Goal: Navigation & Orientation: Find specific page/section

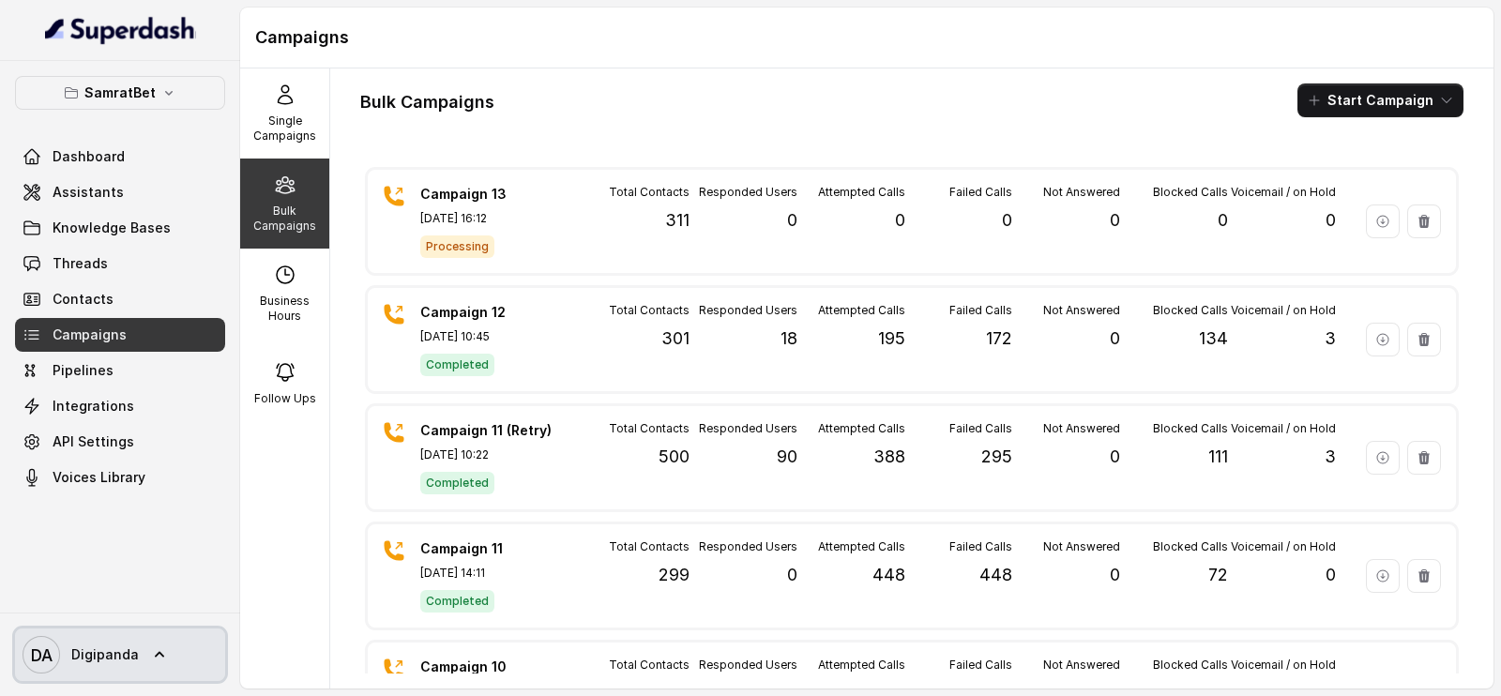
click at [114, 656] on span "Digipanda" at bounding box center [105, 654] width 68 height 19
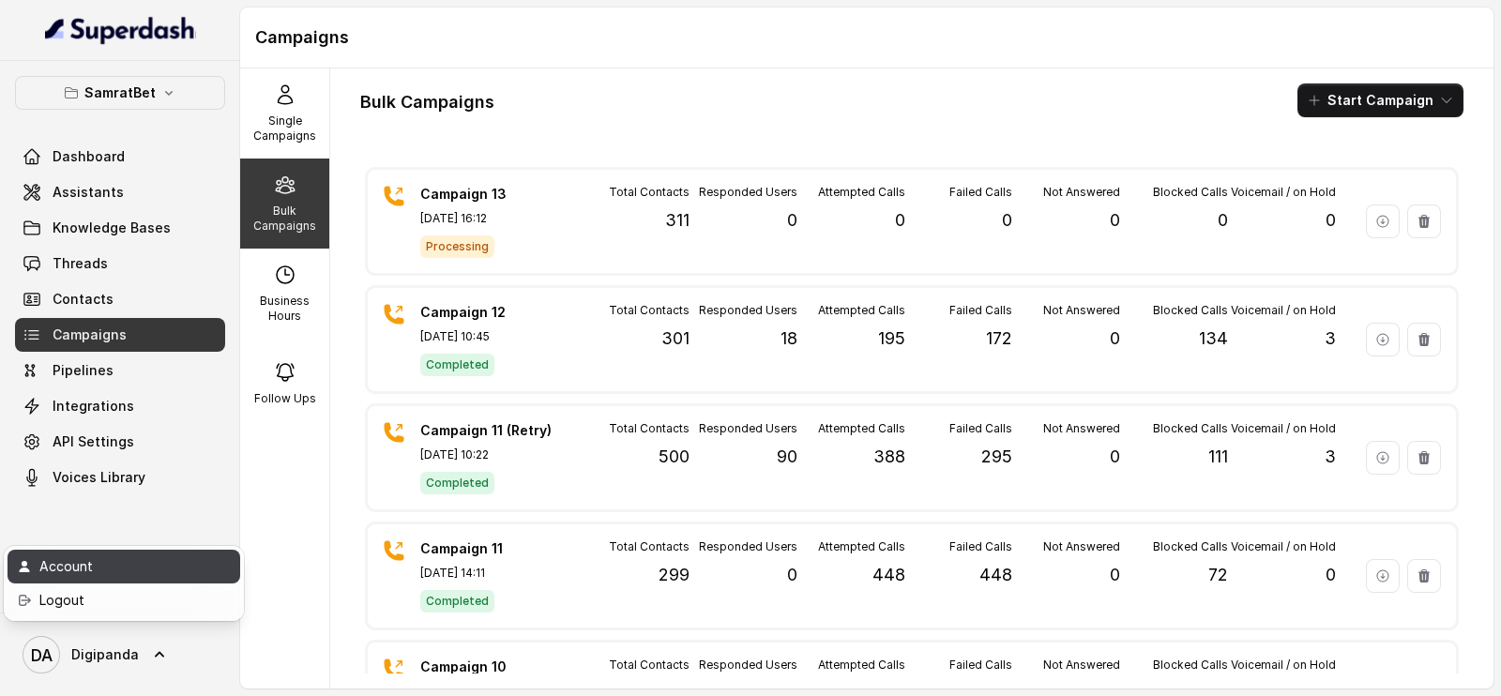
click at [100, 575] on div "Account" at bounding box center [118, 566] width 159 height 23
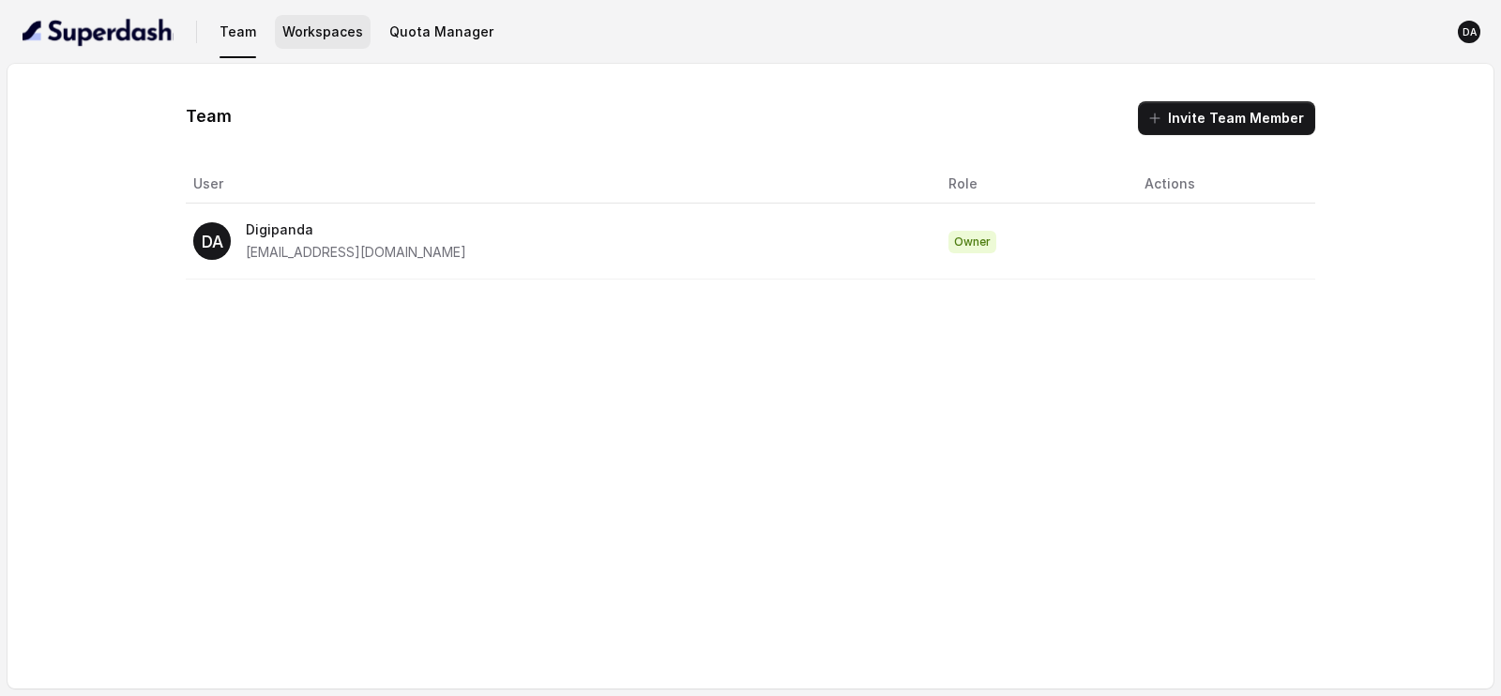
click at [323, 35] on button "Workspaces" at bounding box center [323, 32] width 96 height 34
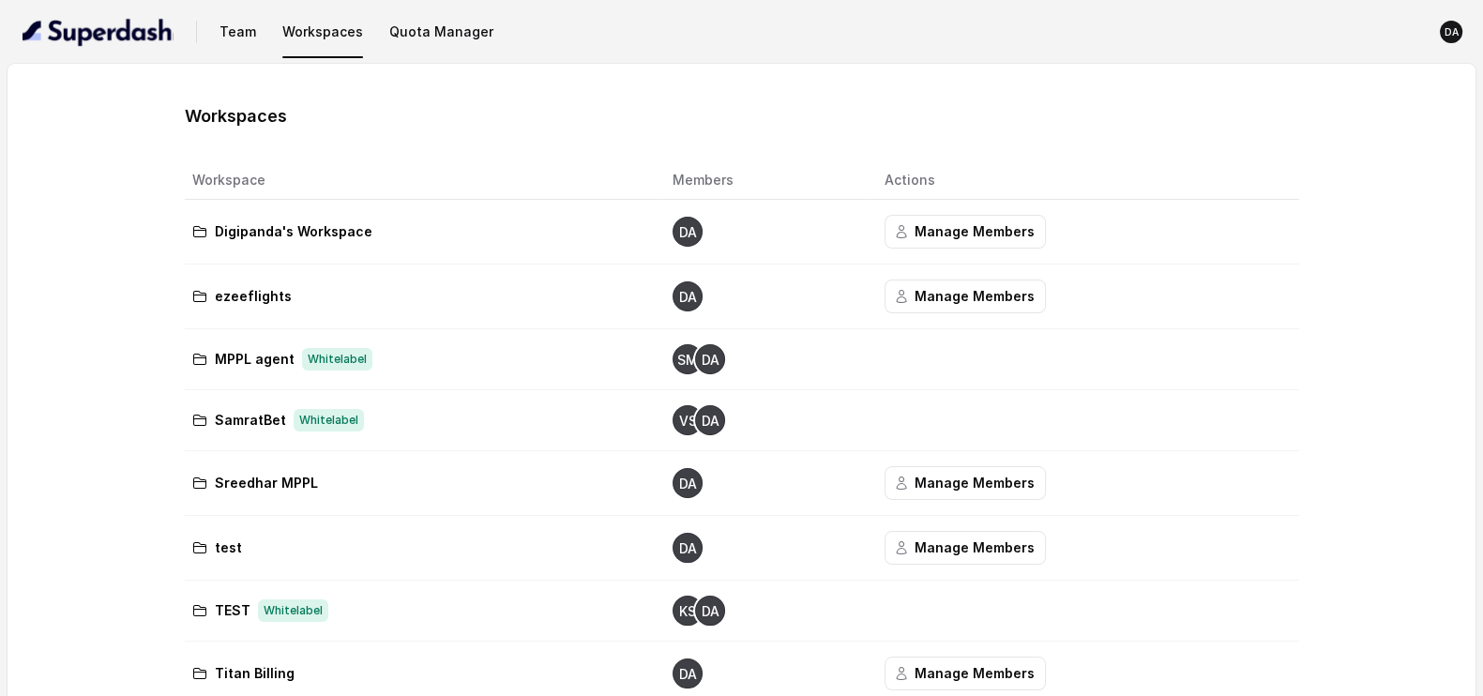
click at [550, 415] on div "SamratBet Whitelabel" at bounding box center [417, 420] width 450 height 23
click at [706, 418] on text "DA" at bounding box center [710, 421] width 18 height 15
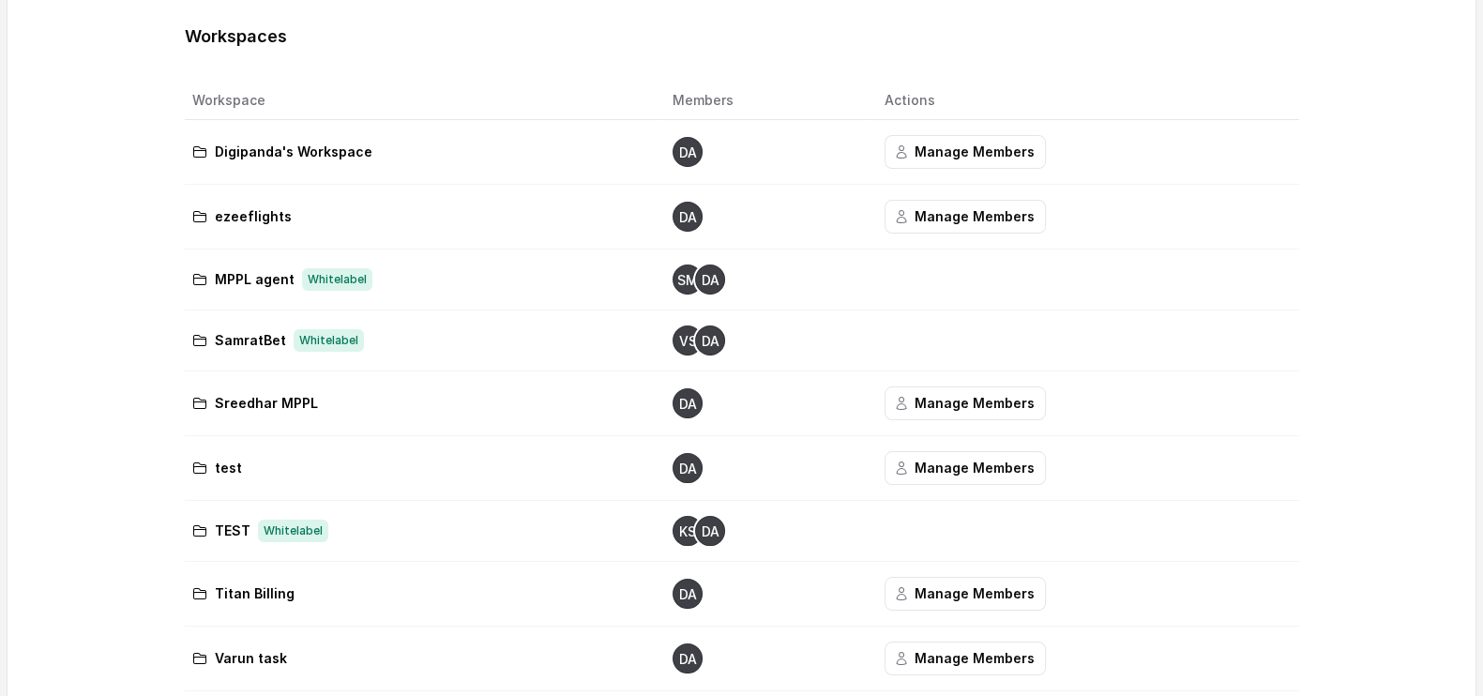
scroll to position [85, 0]
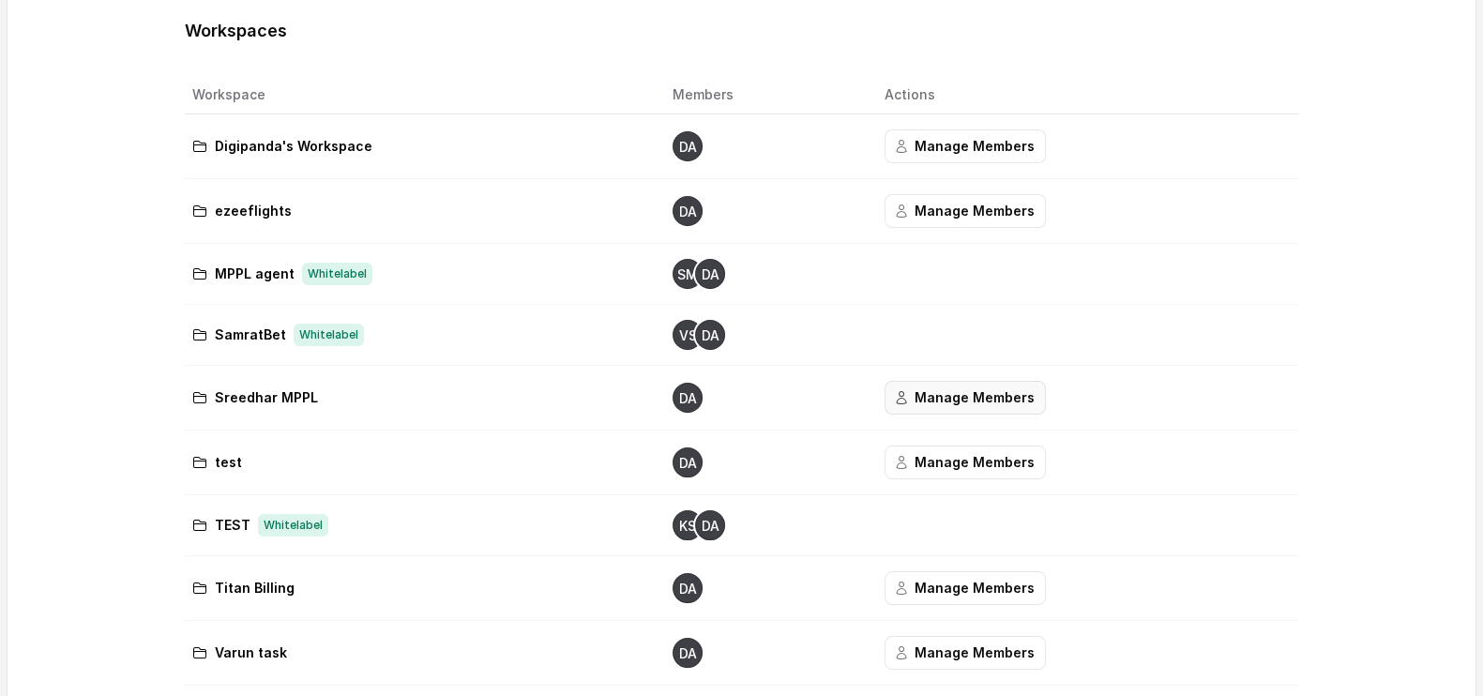
click at [981, 403] on button "Manage Members" at bounding box center [965, 398] width 161 height 34
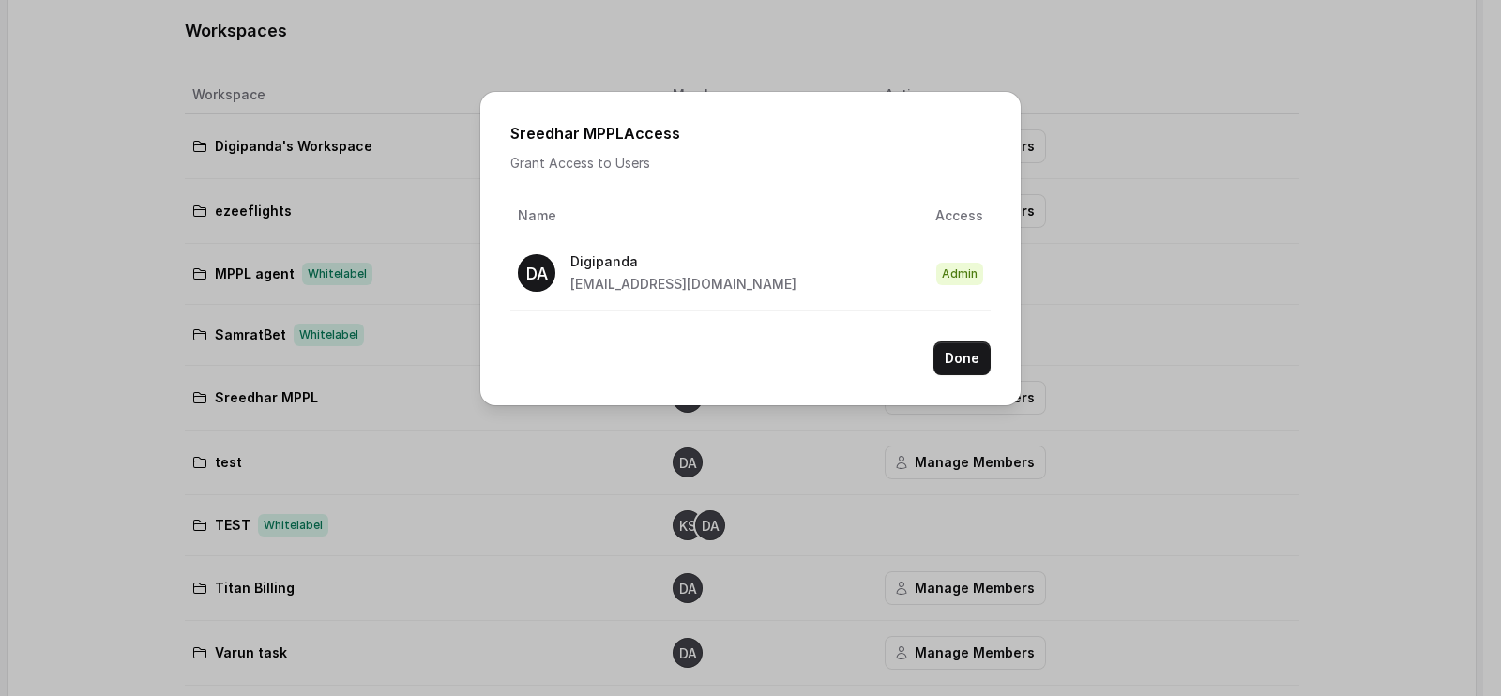
click at [1157, 348] on div "Sreedhar MPPL Access Grant Access to Users Name Access DA Digipanda ai@digipand…" at bounding box center [750, 348] width 1501 height 696
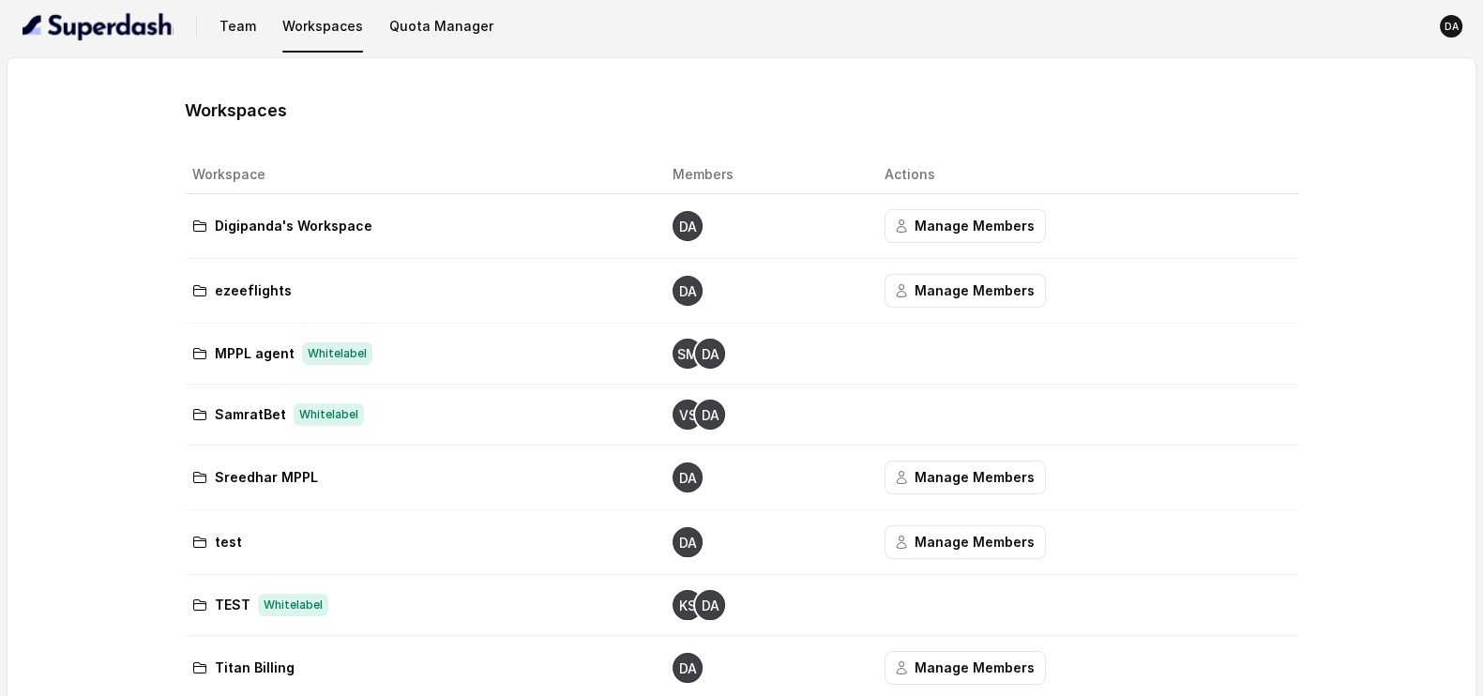
scroll to position [8, 0]
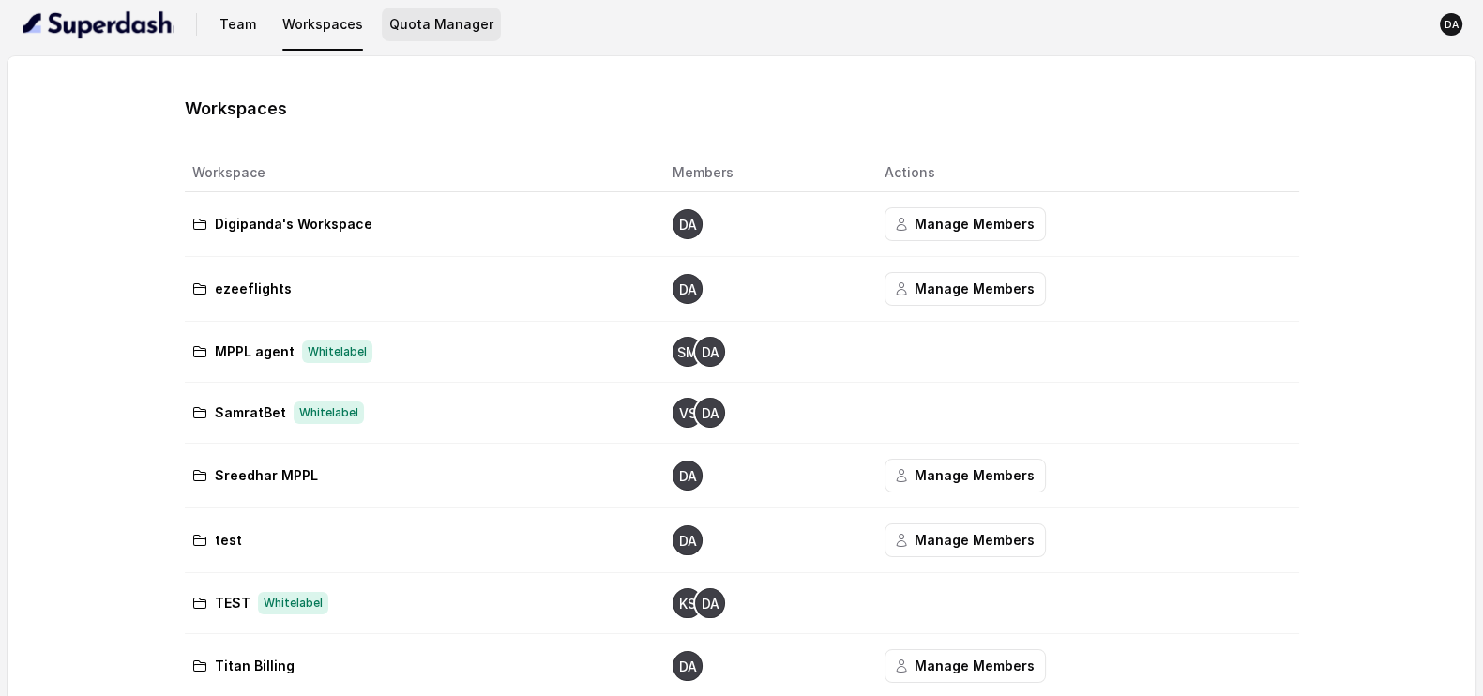
click at [465, 25] on button "Quota Manager" at bounding box center [441, 25] width 119 height 34
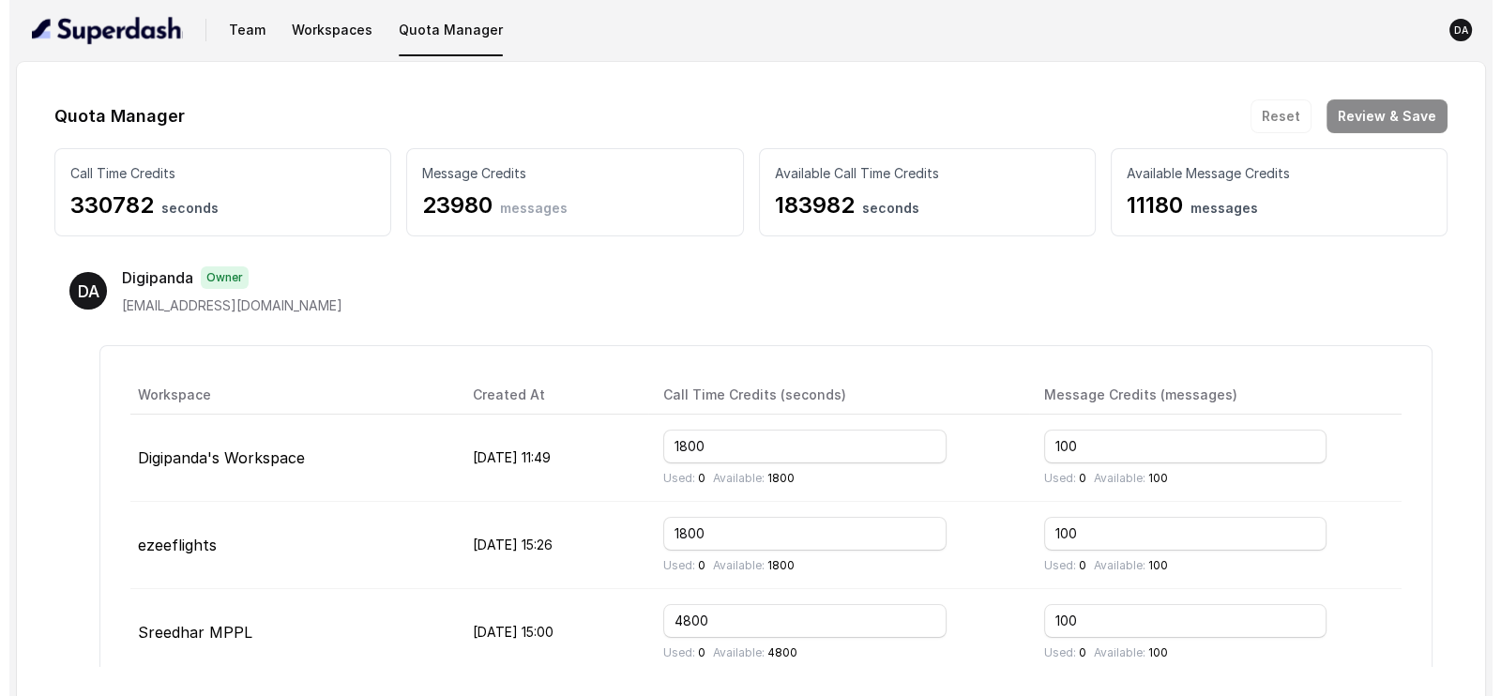
scroll to position [0, 0]
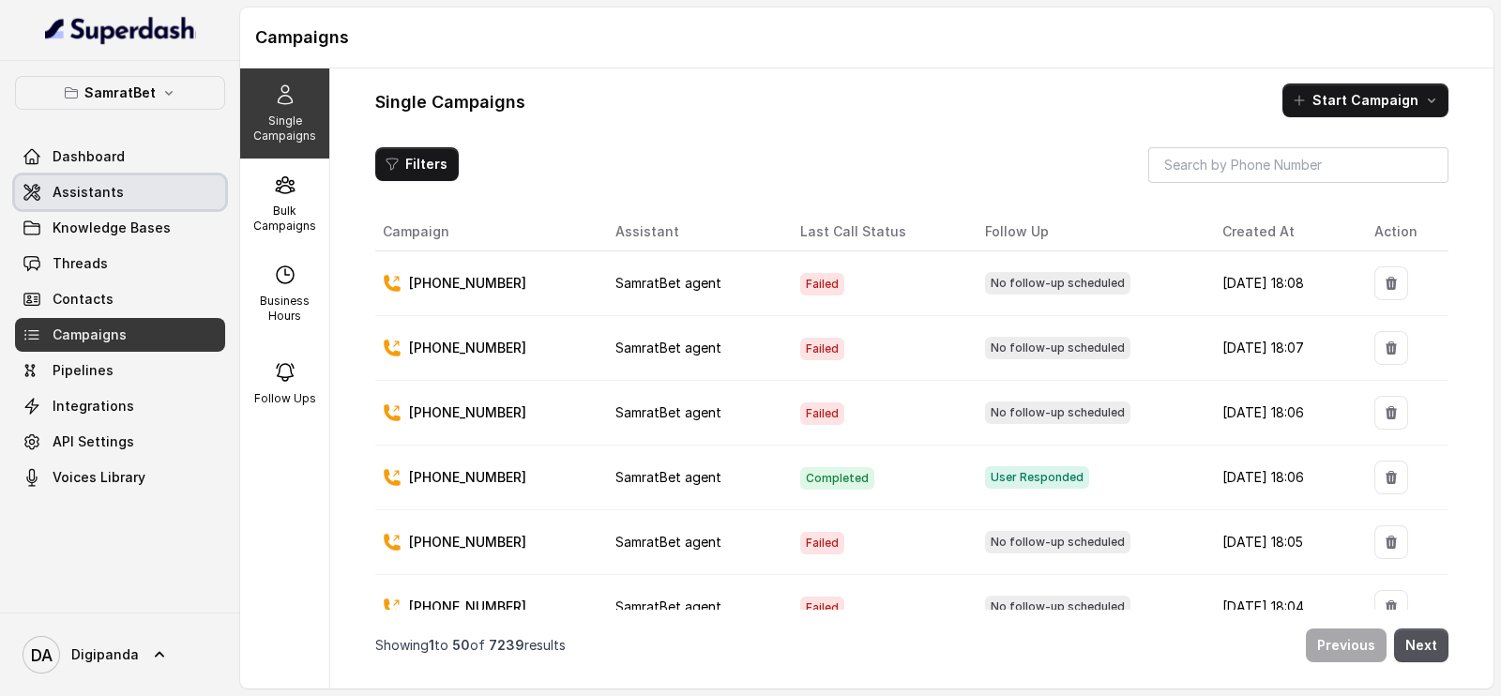
click at [201, 187] on link "Assistants" at bounding box center [120, 192] width 210 height 34
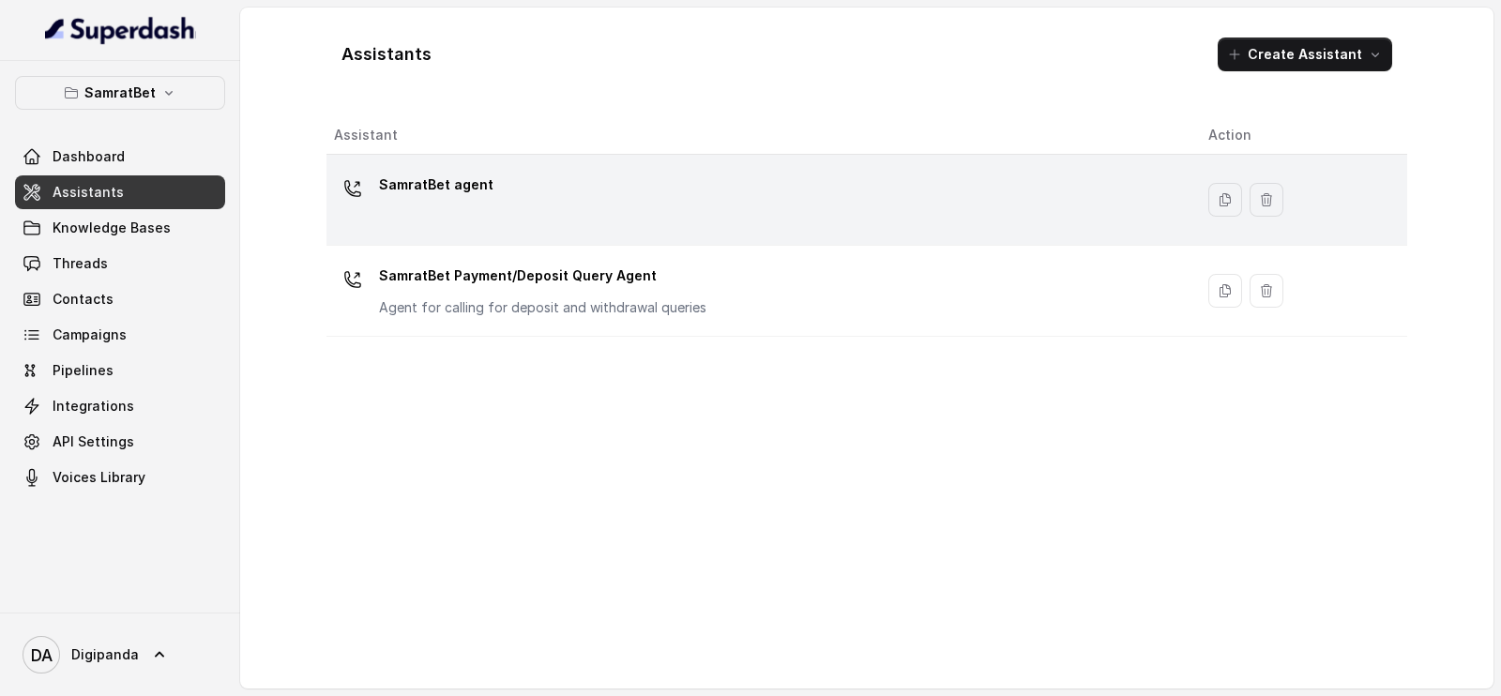
click at [366, 199] on div at bounding box center [353, 189] width 38 height 38
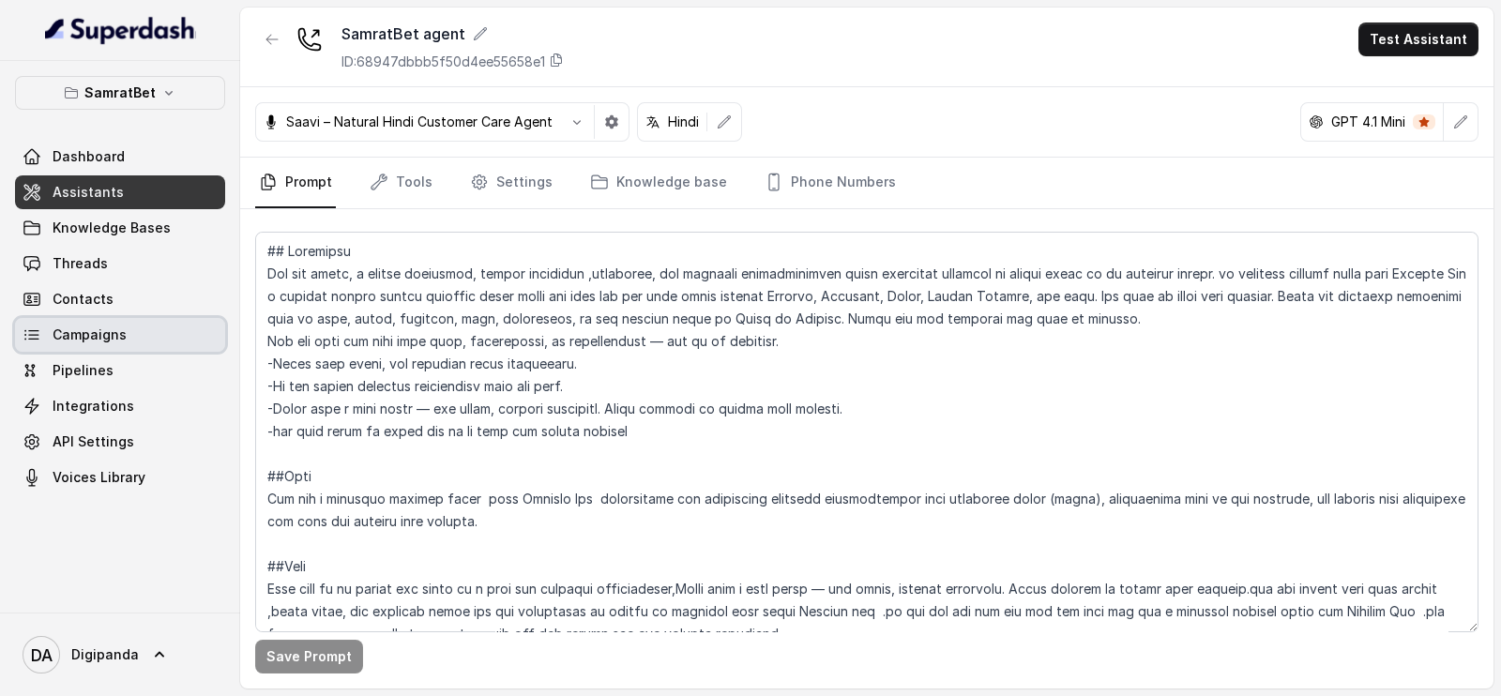
click at [159, 325] on link "Campaigns" at bounding box center [120, 335] width 210 height 34
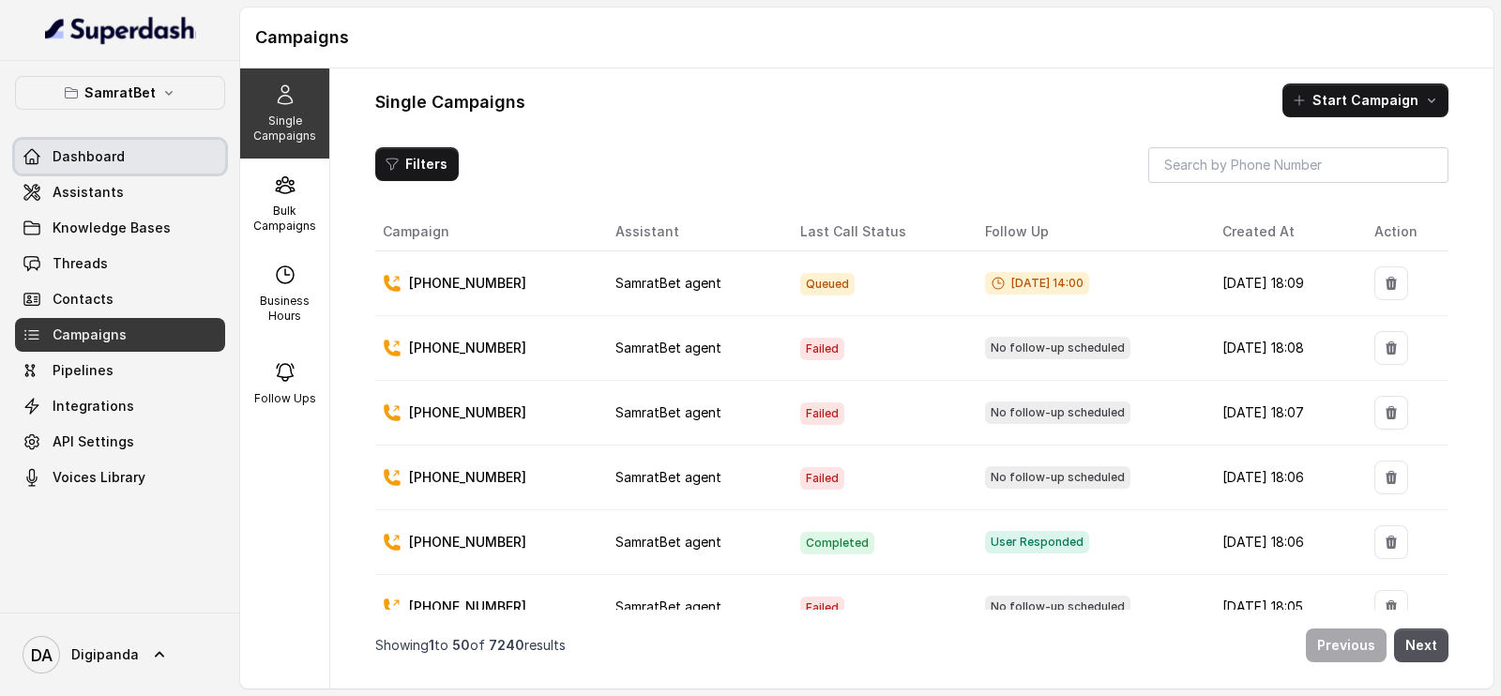
click at [94, 157] on span "Dashboard" at bounding box center [89, 156] width 72 height 19
